Goal: Transaction & Acquisition: Purchase product/service

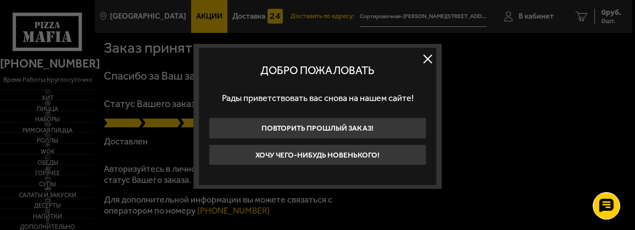
click at [426, 57] on button at bounding box center [428, 59] width 16 height 16
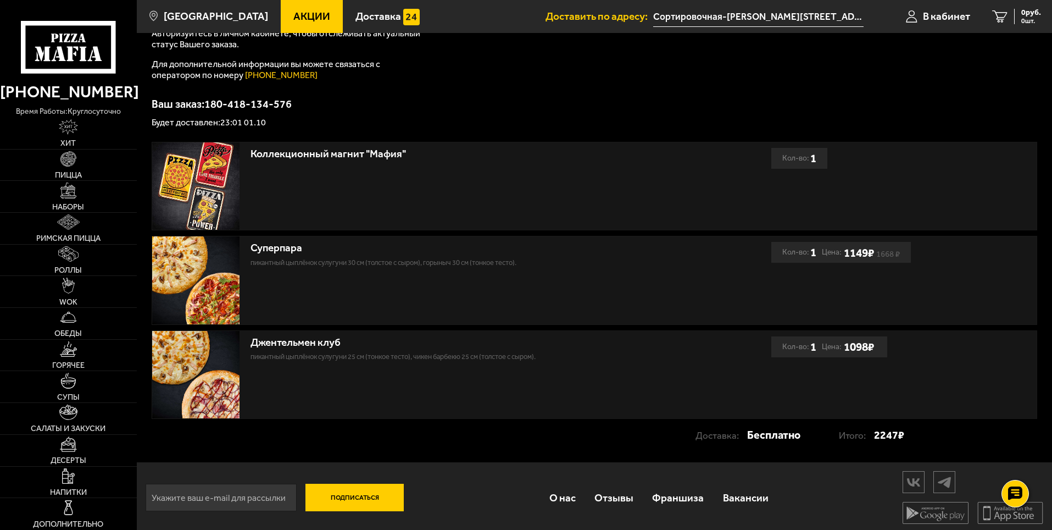
scroll to position [160, 0]
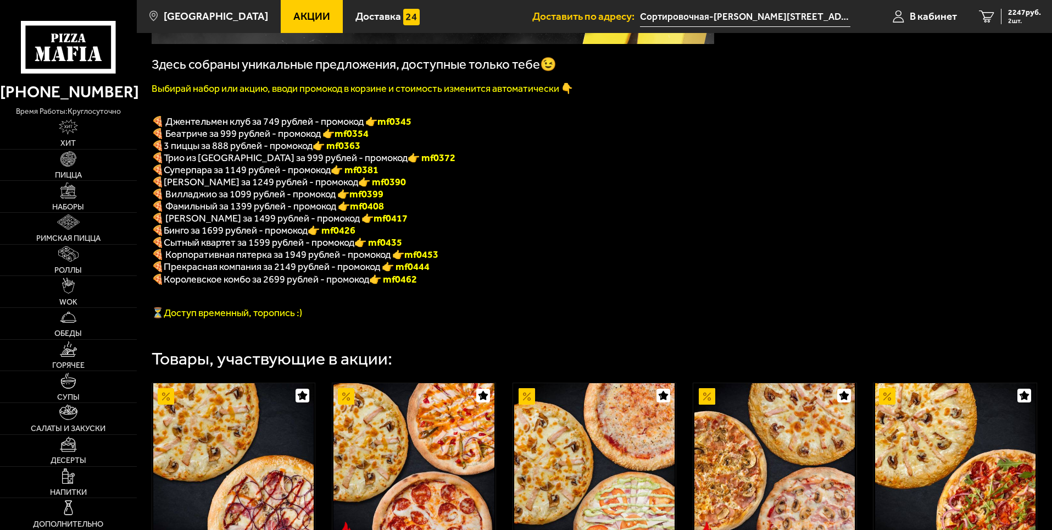
scroll to position [220, 0]
